Goal: Navigation & Orientation: Find specific page/section

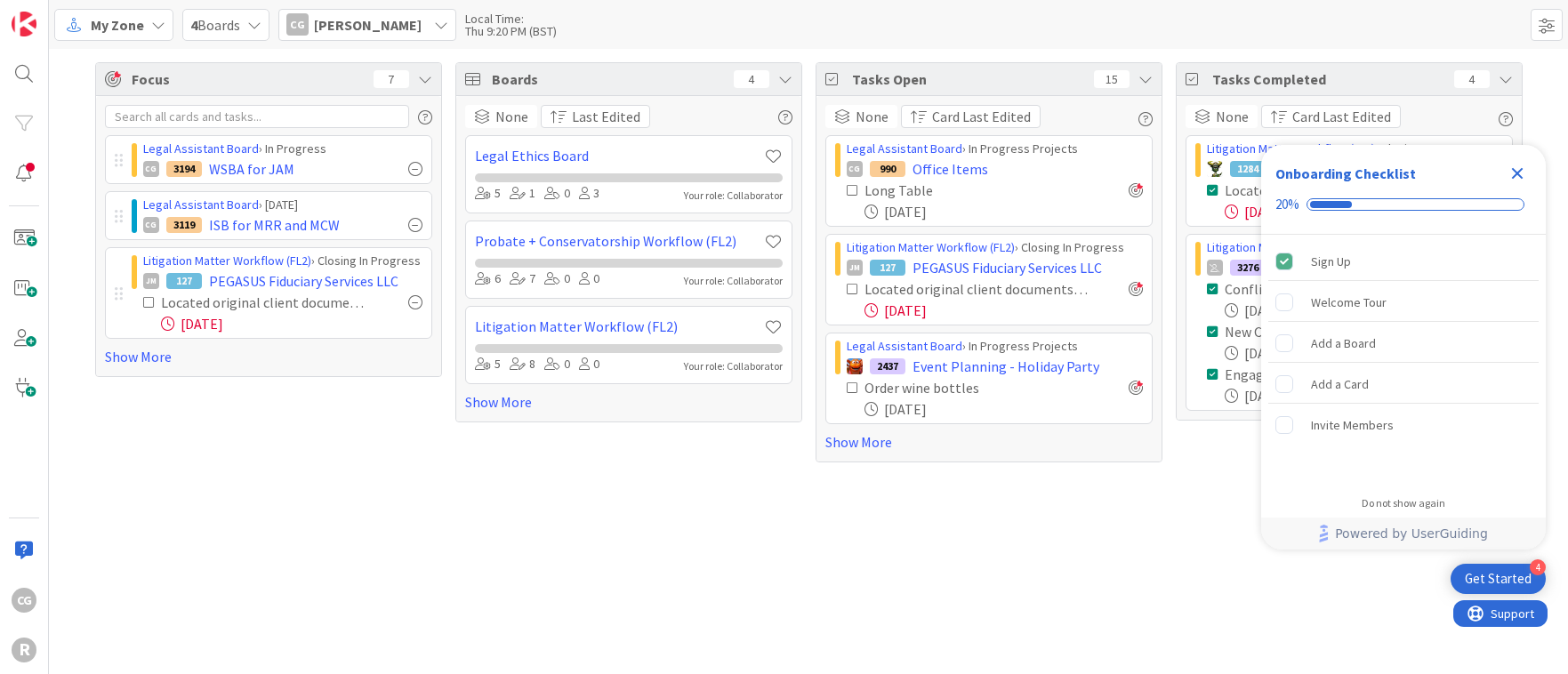
click at [1517, 168] on icon "Close Checklist" at bounding box center [1517, 172] width 21 height 21
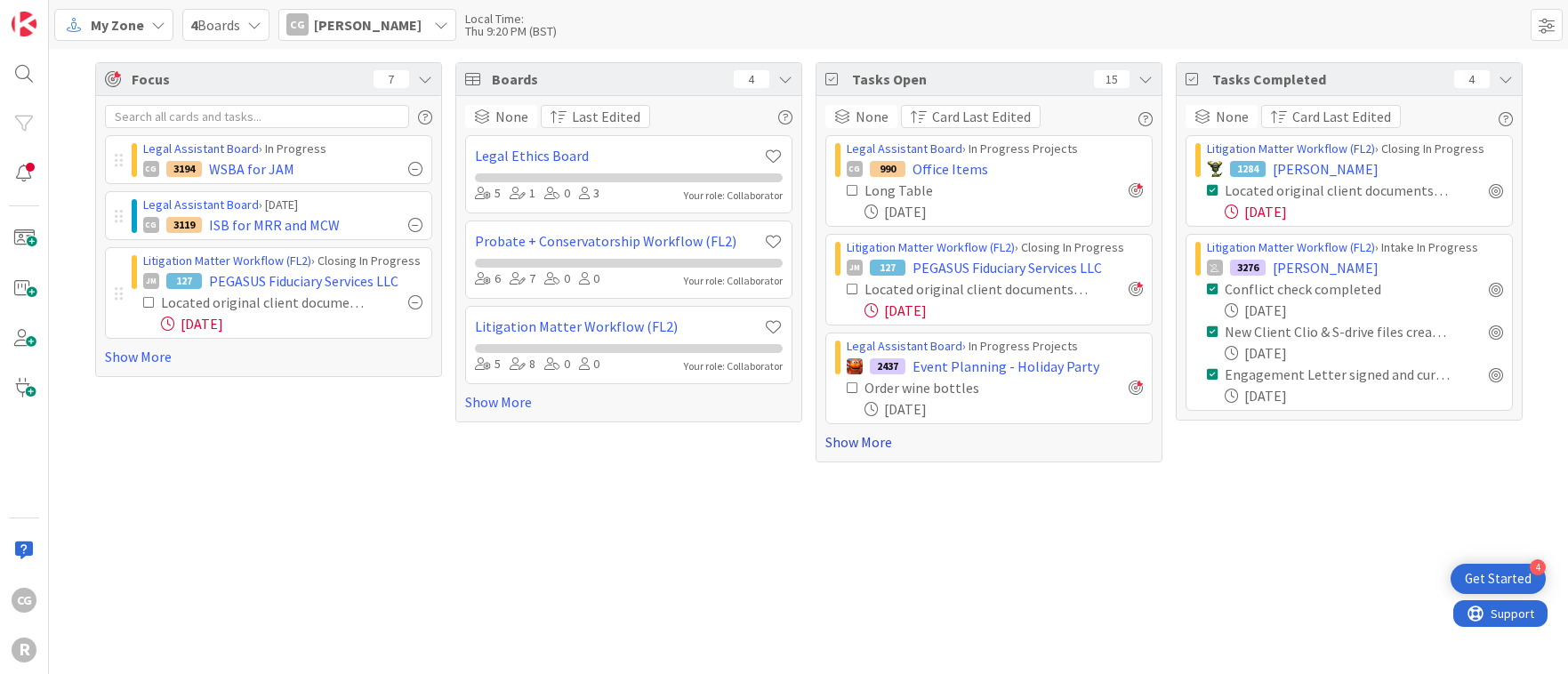
click at [847, 447] on link "Show More" at bounding box center [988, 441] width 328 height 21
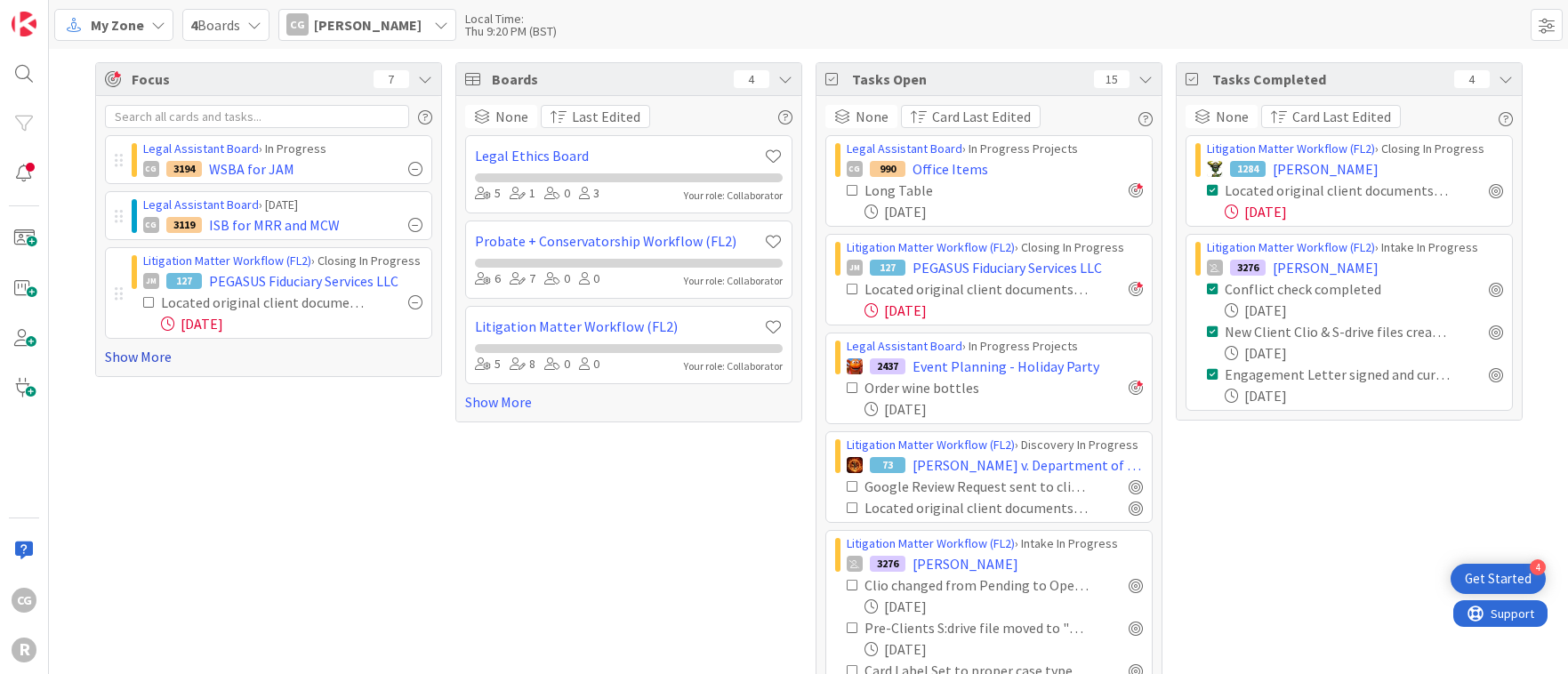
click at [156, 356] on link "Show More" at bounding box center [268, 356] width 328 height 21
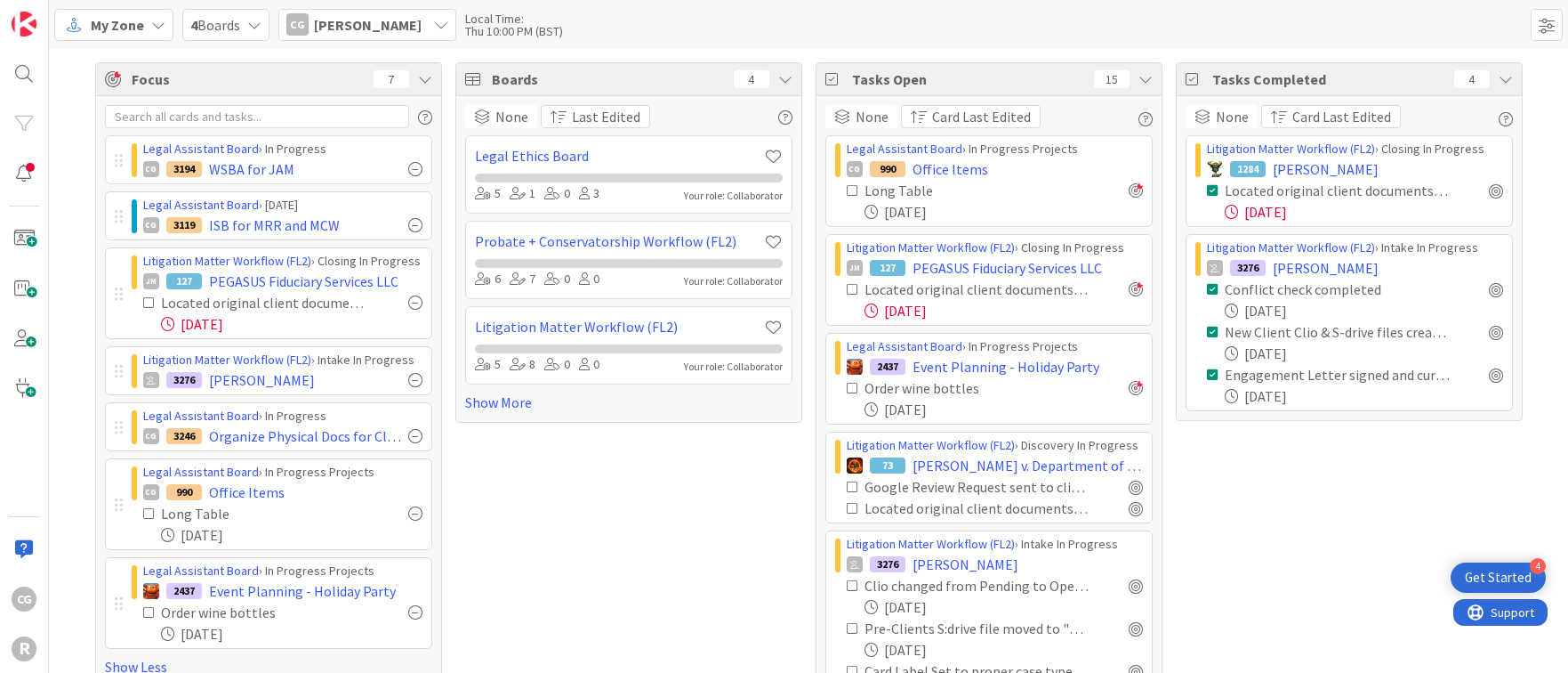
drag, startPoint x: 1437, startPoint y: 672, endPoint x: 1440, endPoint y: 696, distance: 24.2
click at [1440, 673] on html "4 Get Started CG R My Zone 4 Boards CG [PERSON_NAME] Local Time: Thu 10:00 PM (…" at bounding box center [784, 336] width 1568 height 673
click at [1380, 636] on div "Tasks Completed 4 None Card Last Edited Litigation Matter Workflow (FL2) › Clos…" at bounding box center [1350, 553] width 347 height 983
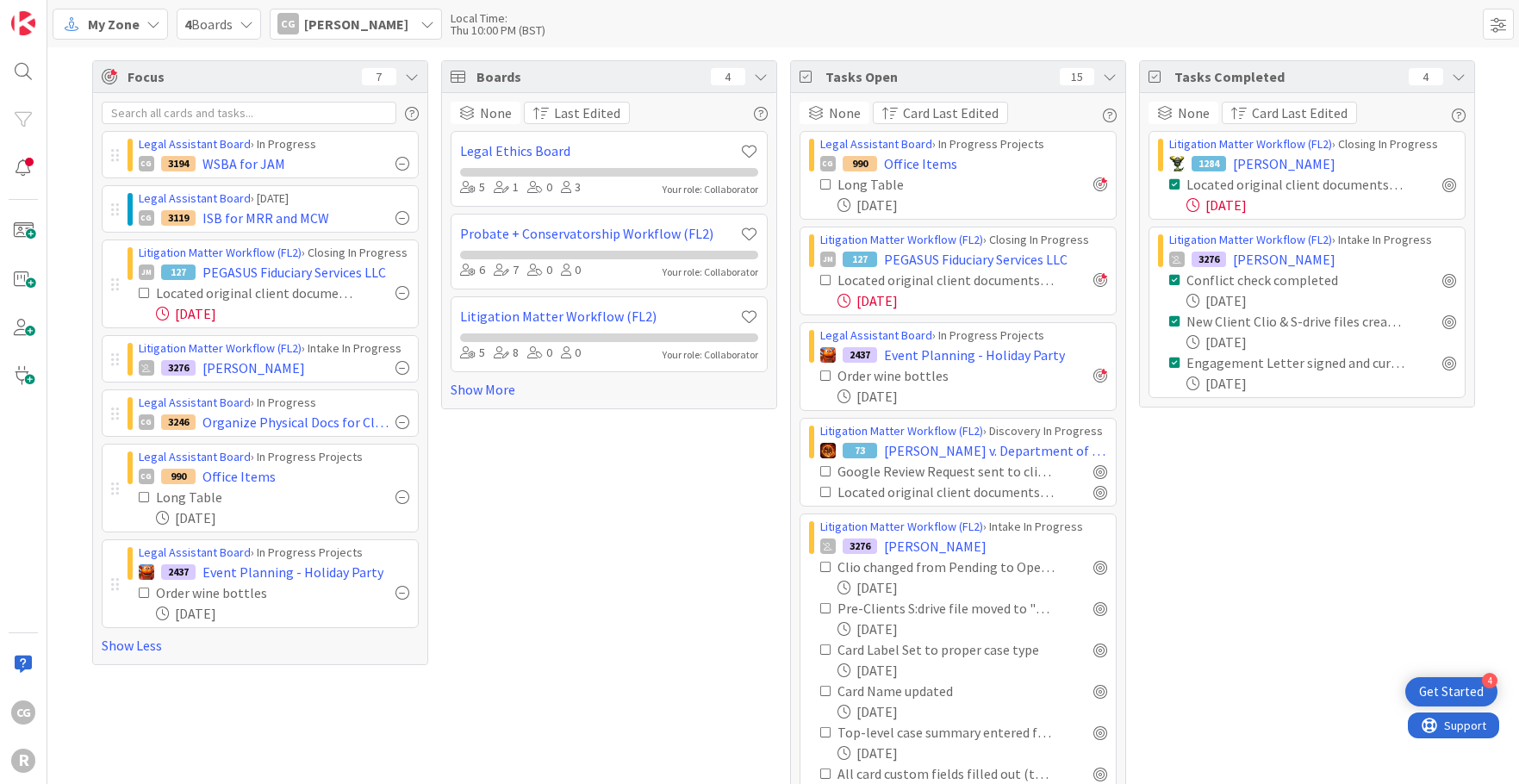
drag, startPoint x: 1474, startPoint y: 596, endPoint x: 1470, endPoint y: 530, distance: 66.1
click at [1482, 603] on div "Focus 7 Legal Assistant Board › In Progress CG 3194 WSBA for JAM Legal Assistan…" at bounding box center [783, 536] width 1472 height 977
